Goal: Use online tool/utility: Utilize a website feature to perform a specific function

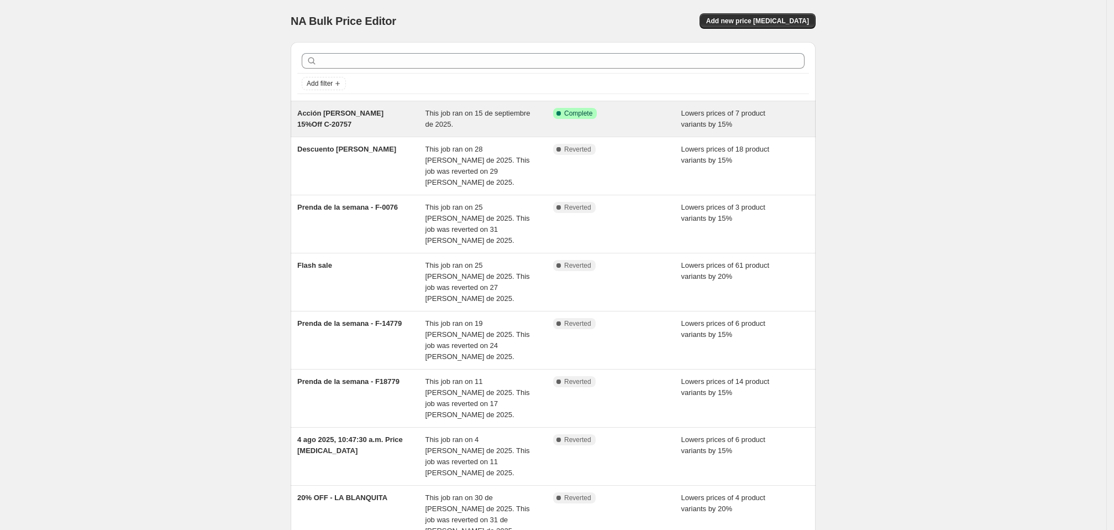
click at [537, 130] on div "This job ran on 15 de septiembre de 2025." at bounding box center [490, 119] width 128 height 22
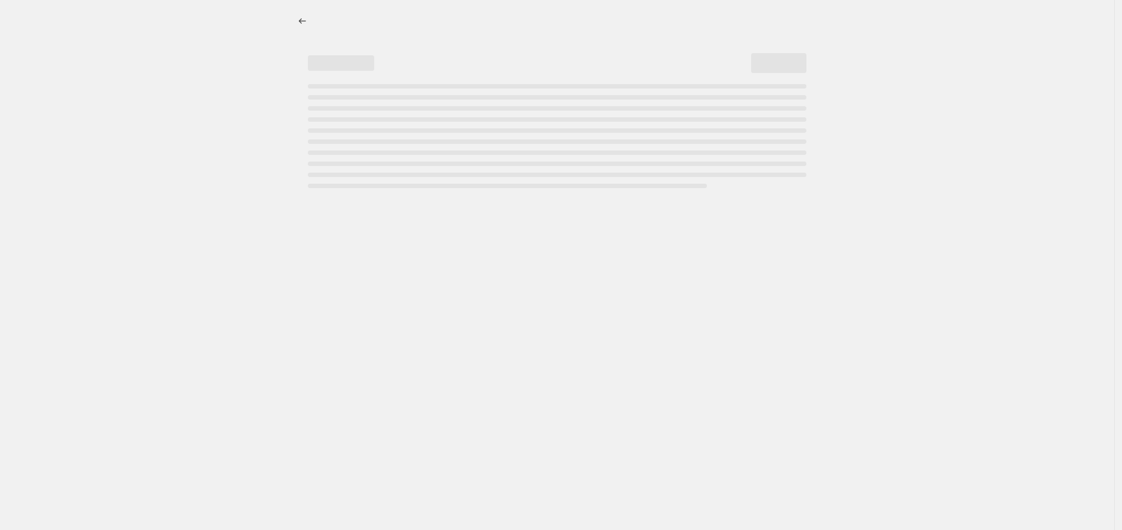
select select "percentage"
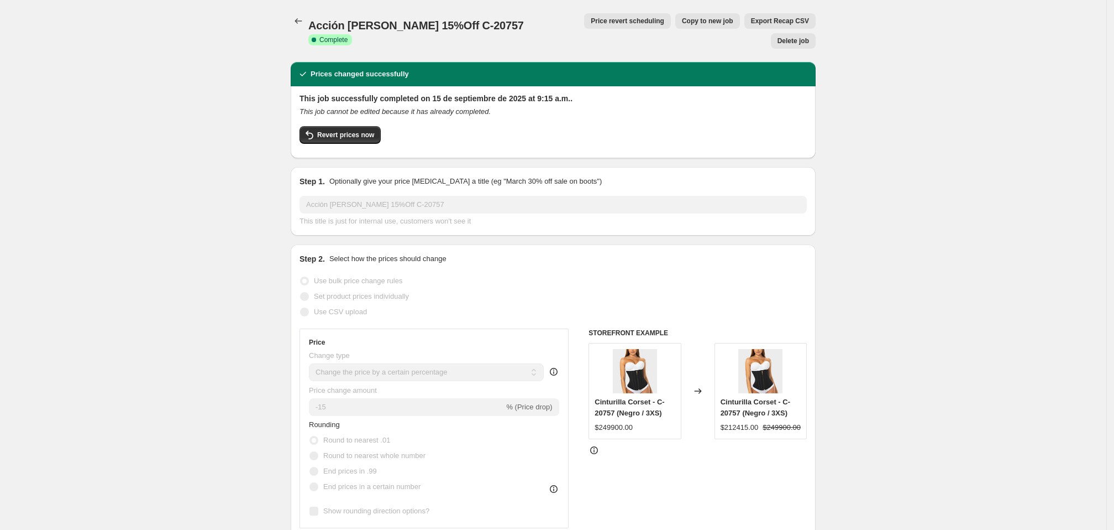
click at [348, 35] on span "Complete" at bounding box center [334, 39] width 28 height 9
click at [293, 22] on icon "Price change jobs" at bounding box center [298, 20] width 11 height 11
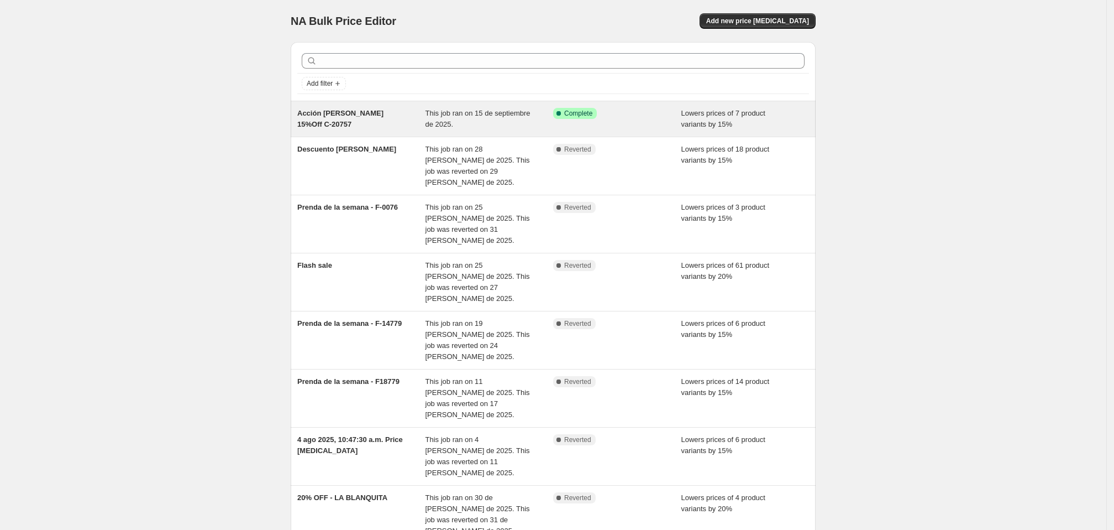
click at [344, 130] on div "Acción [PERSON_NAME] 15%Off C-20757" at bounding box center [361, 119] width 128 height 22
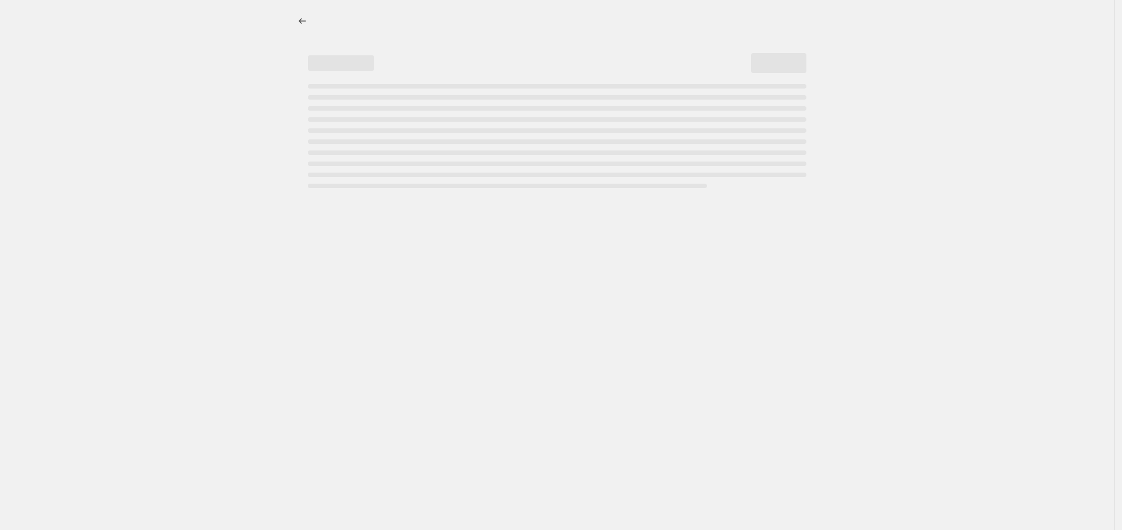
select select "percentage"
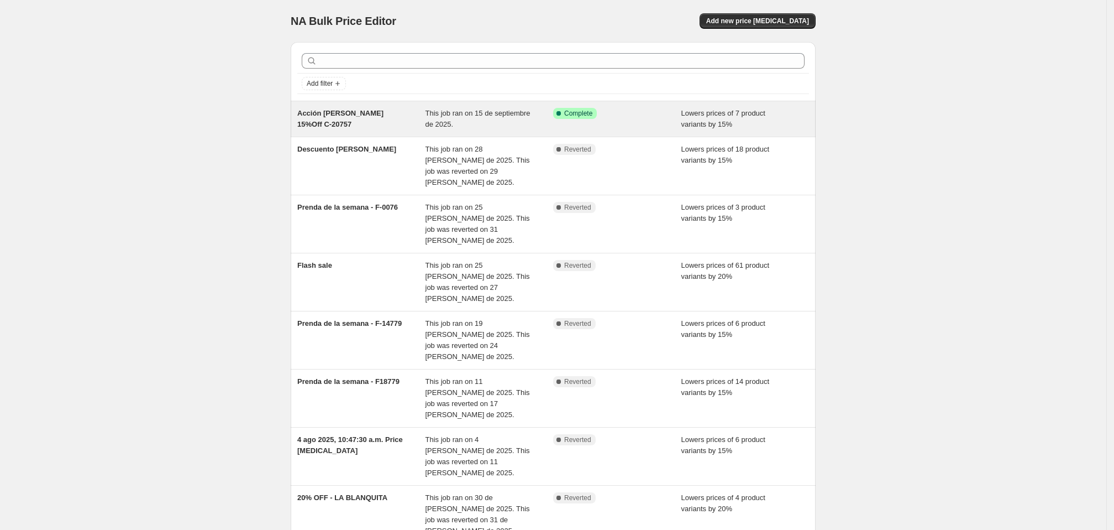
click at [582, 118] on span "Complete" at bounding box center [578, 113] width 28 height 9
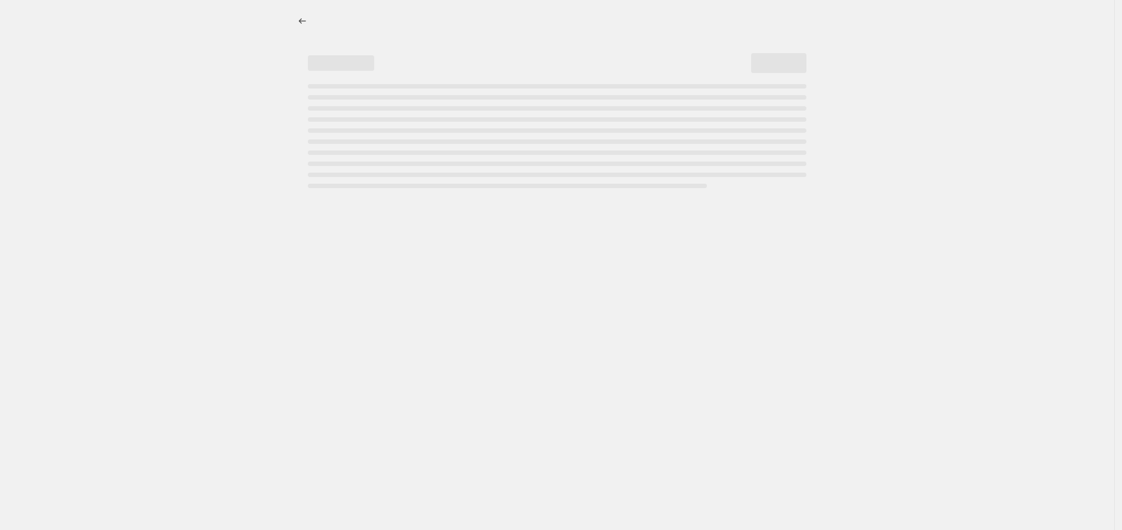
select select "percentage"
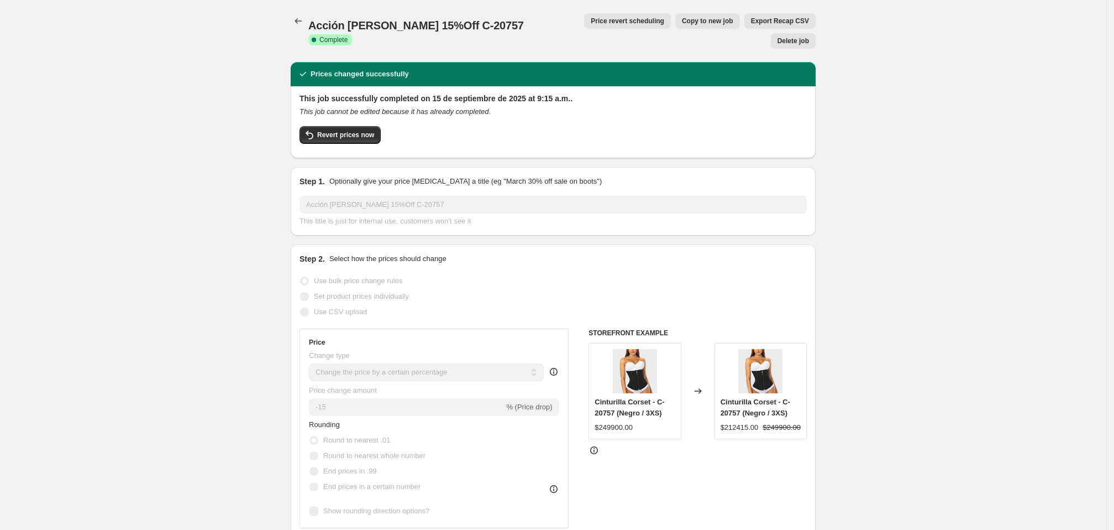
click at [348, 35] on span "Complete" at bounding box center [334, 39] width 28 height 9
click at [300, 134] on button "Revert prices now" at bounding box center [340, 135] width 81 height 18
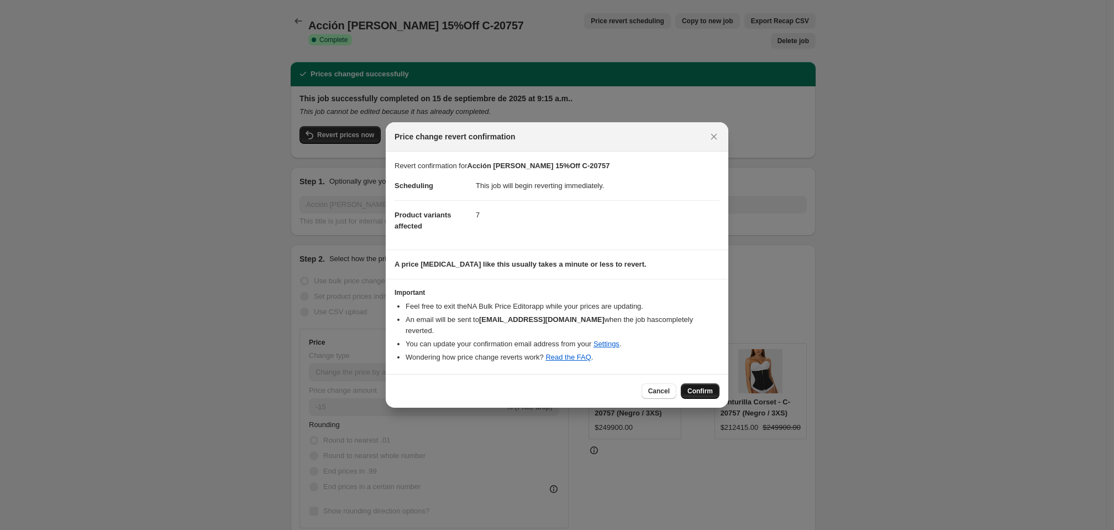
click at [713, 395] on span "Confirm" at bounding box center [700, 390] width 25 height 9
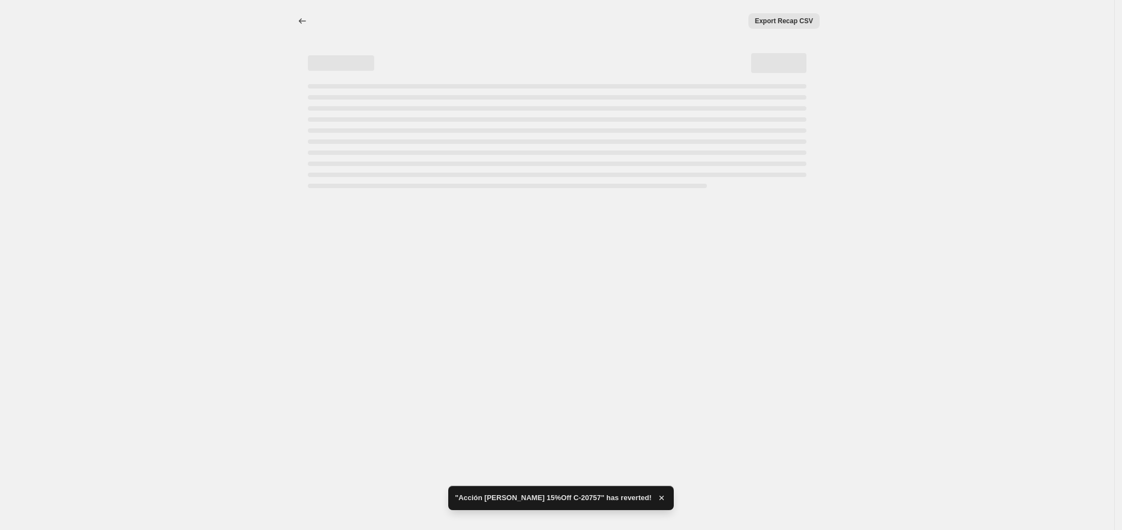
select select "percentage"
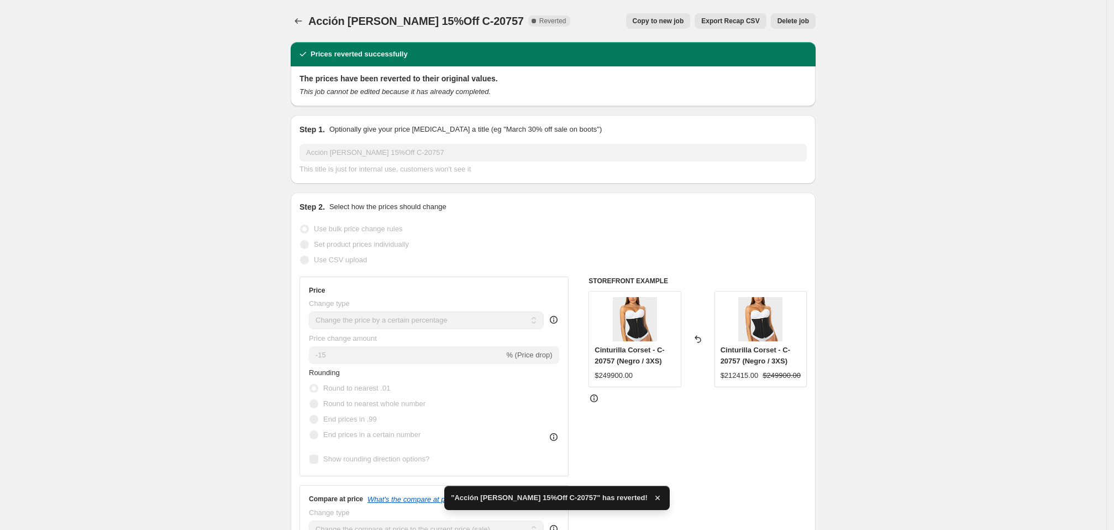
drag, startPoint x: 132, startPoint y: 277, endPoint x: 91, endPoint y: 277, distance: 40.9
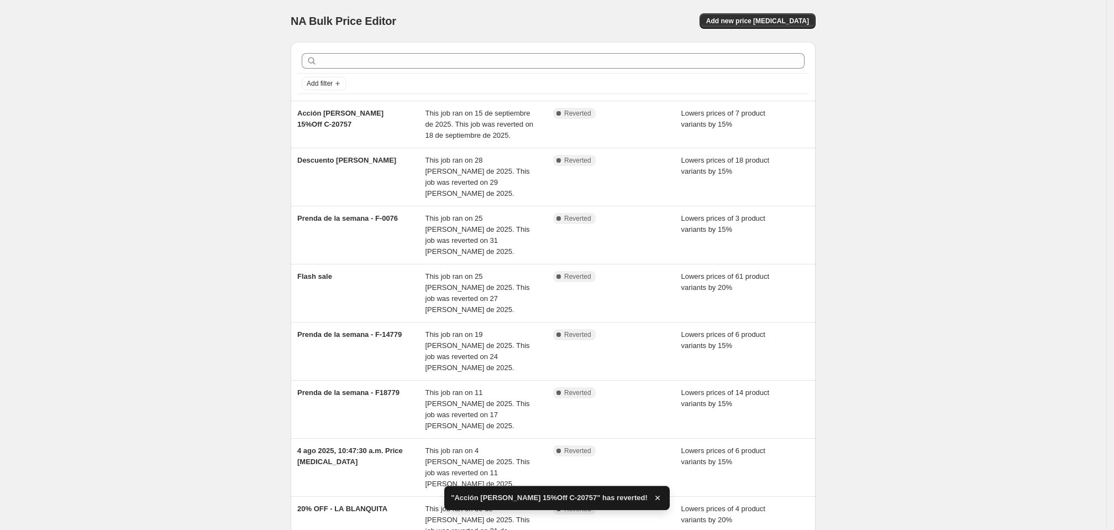
click at [1068, 190] on div "NA Bulk Price Editor. This page is ready NA Bulk Price Editor Add new price [ME…" at bounding box center [553, 384] width 1107 height 768
